Goal: Task Accomplishment & Management: Complete application form

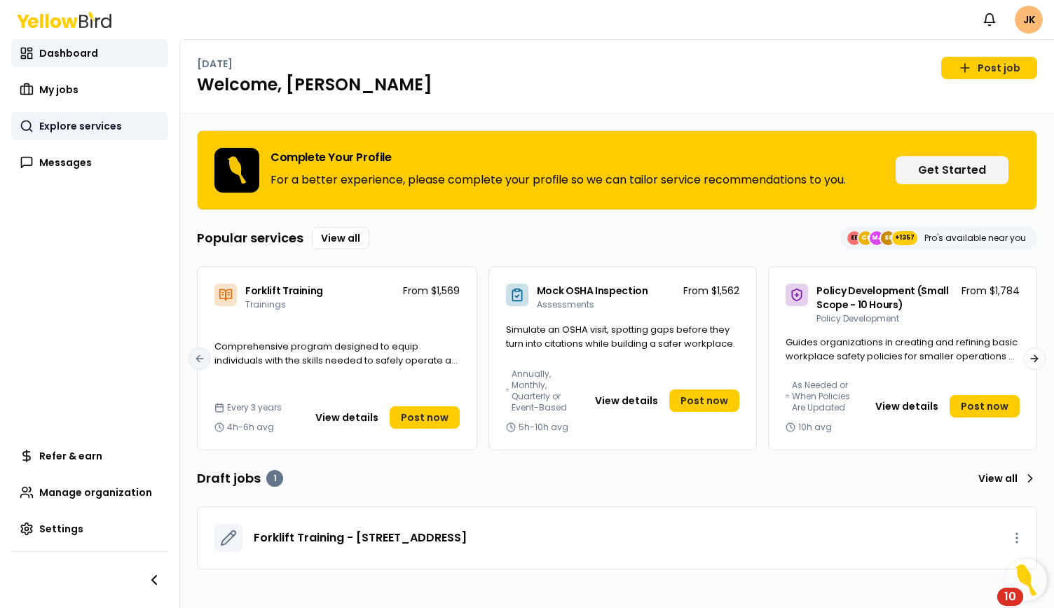
click at [113, 135] on link "Explore services" at bounding box center [89, 126] width 157 height 28
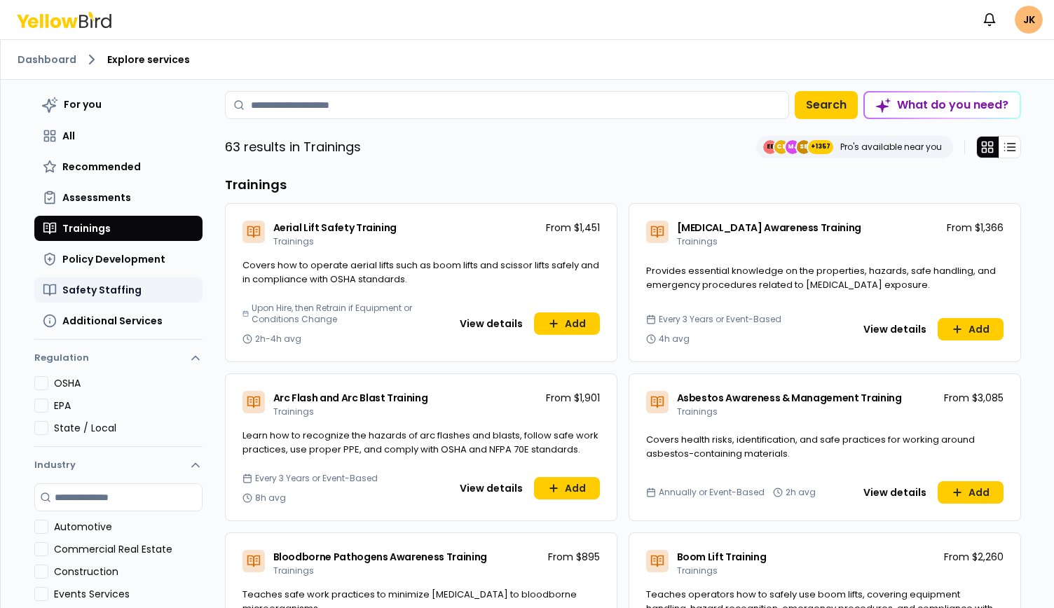
click at [116, 289] on span "Safety Staffing" at bounding box center [101, 290] width 79 height 14
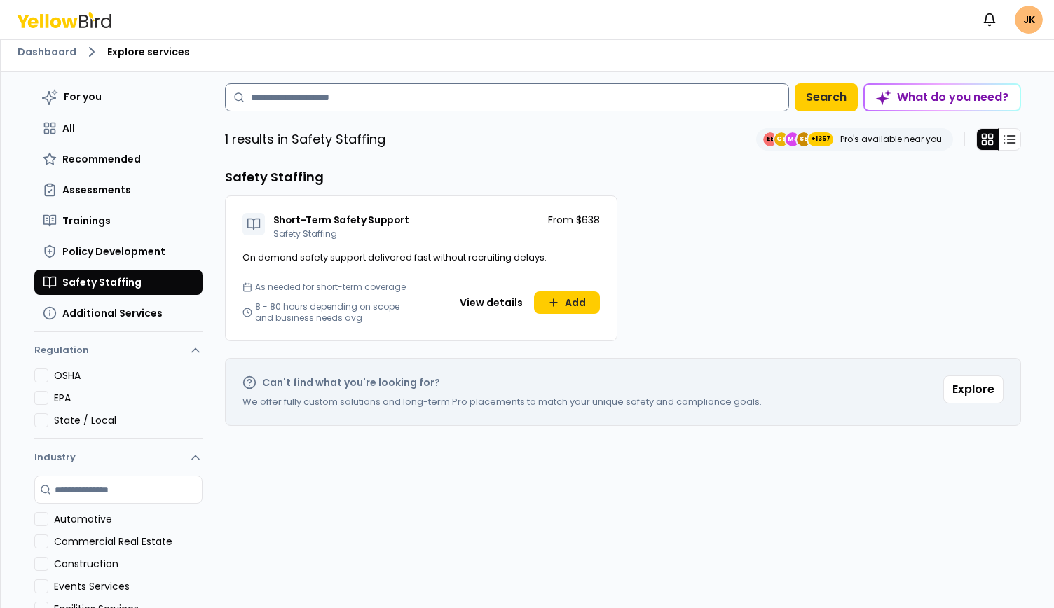
scroll to position [13, 0]
